Goal: Use online tool/utility

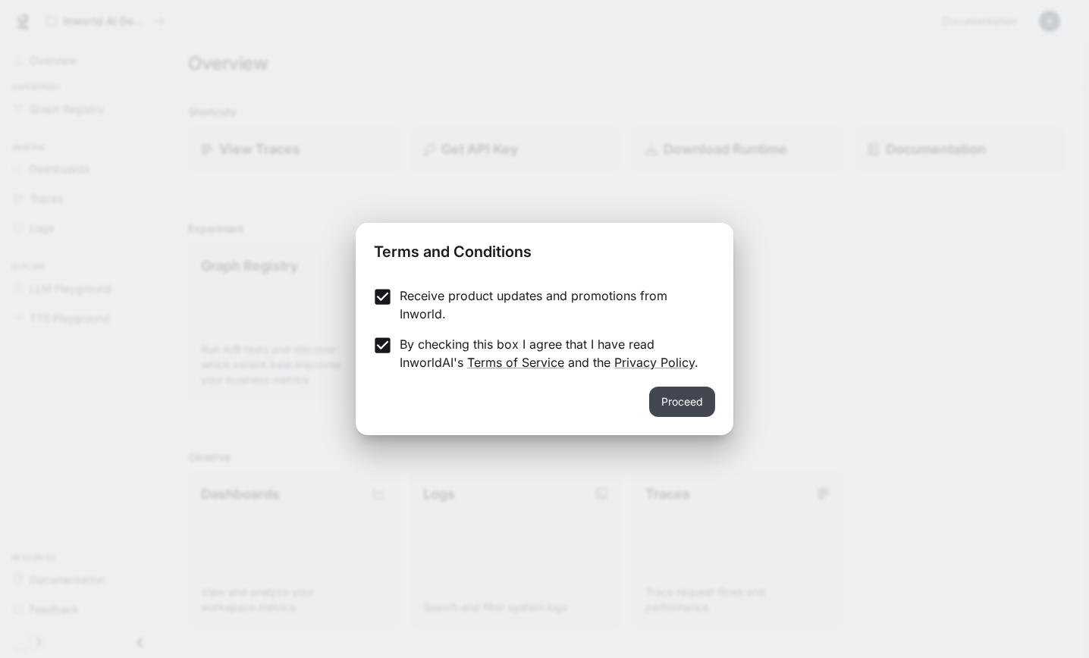
click at [666, 393] on button "Proceed" at bounding box center [682, 402] width 66 height 30
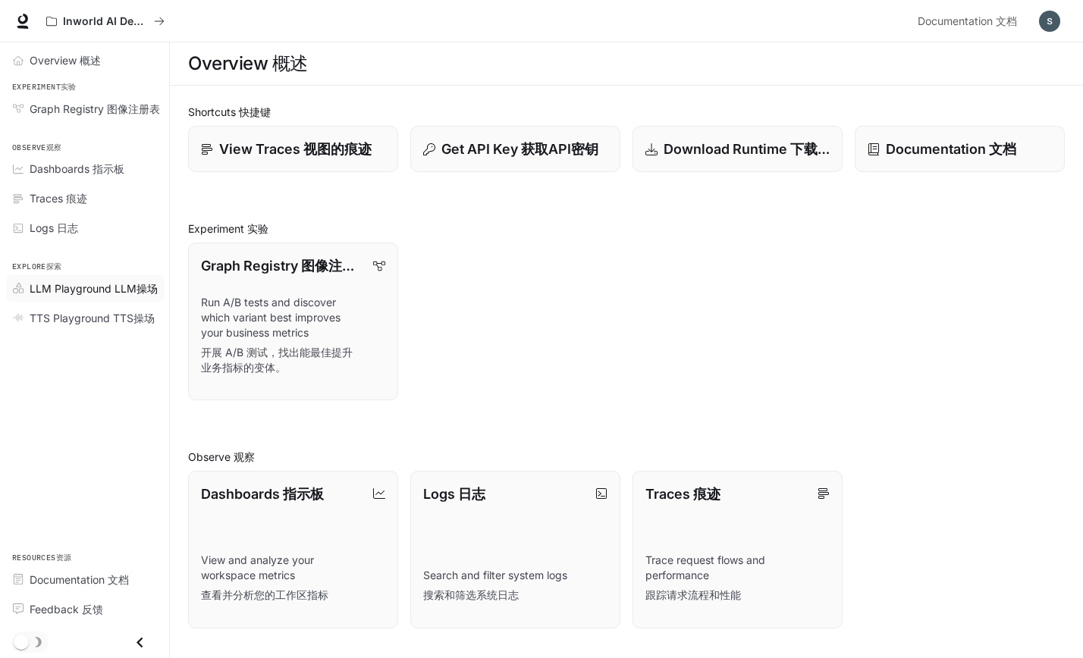
click at [102, 290] on span "LLM Playground LLM操场" at bounding box center [94, 288] width 128 height 16
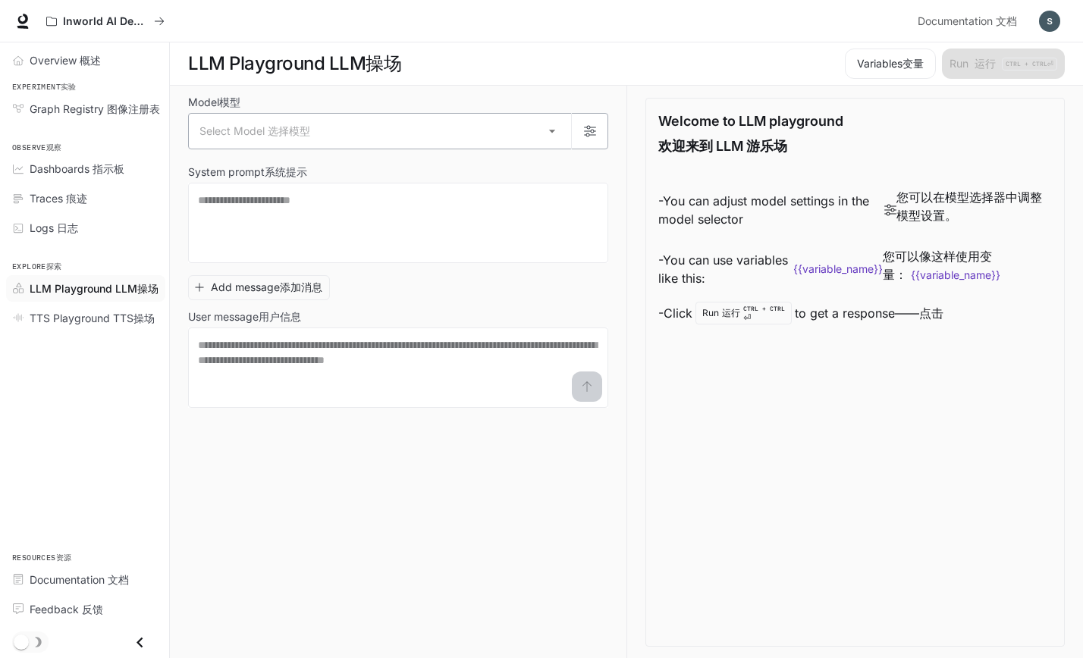
click at [356, 132] on body "Skip to main content Inworld AI Demos 虚拟世界AI演示 Documentation 文档 Documentation 文…" at bounding box center [541, 329] width 1083 height 659
click at [305, 386] on textarea at bounding box center [398, 367] width 400 height 61
click at [317, 133] on body "Skip to main content Inworld AI Demos 虚拟世界AI演示 Documentation 文档 Documentation 文…" at bounding box center [541, 328] width 1083 height 659
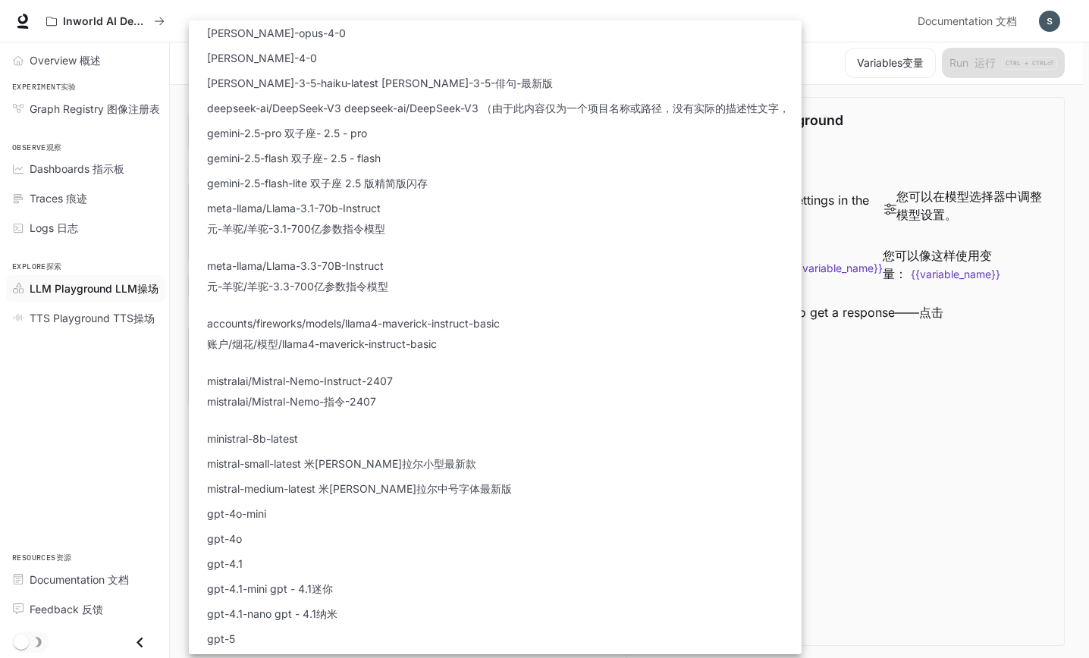
click at [906, 418] on div at bounding box center [544, 329] width 1089 height 658
